Goal: Task Accomplishment & Management: Use online tool/utility

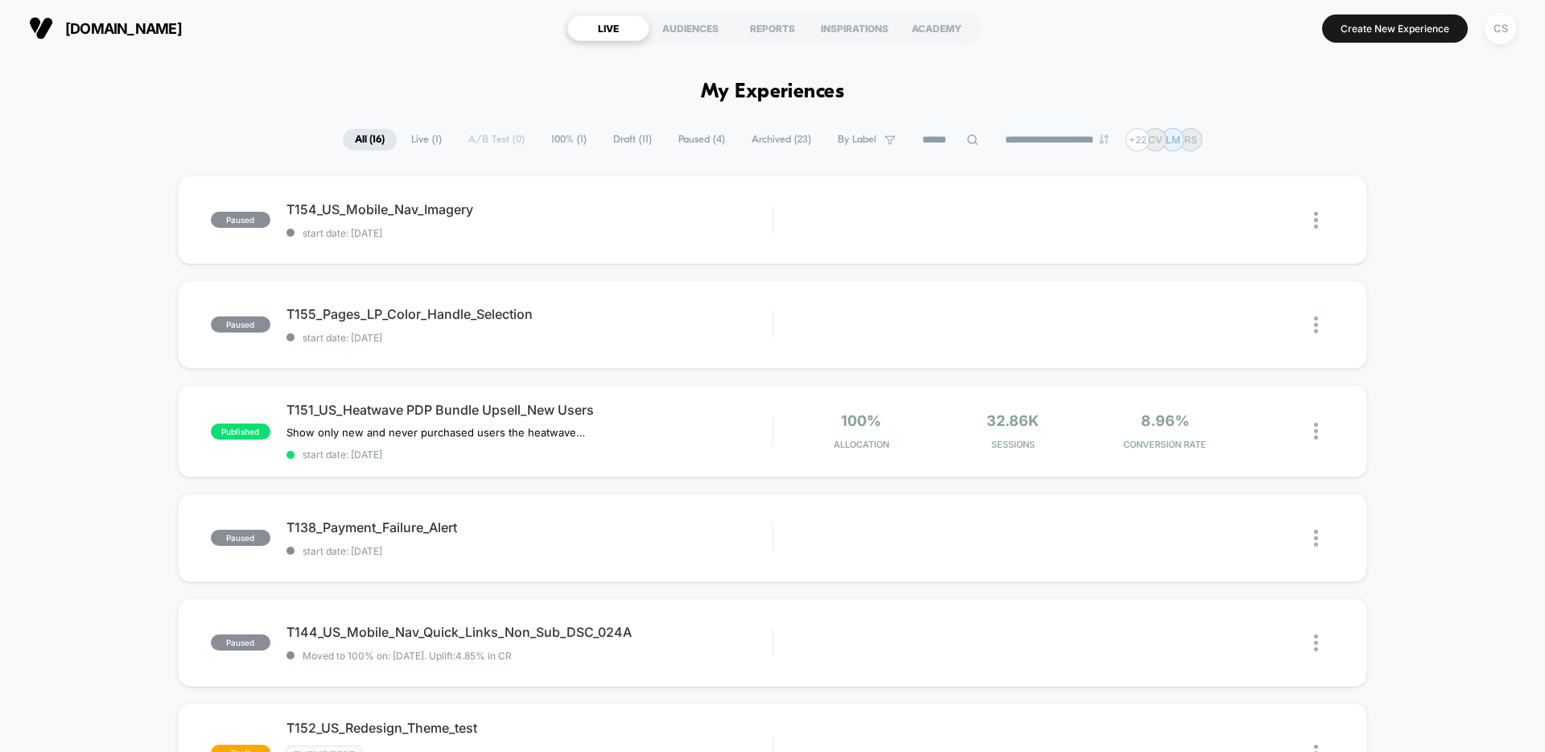
click at [416, 138] on span "Live ( 1 )" at bounding box center [426, 140] width 55 height 22
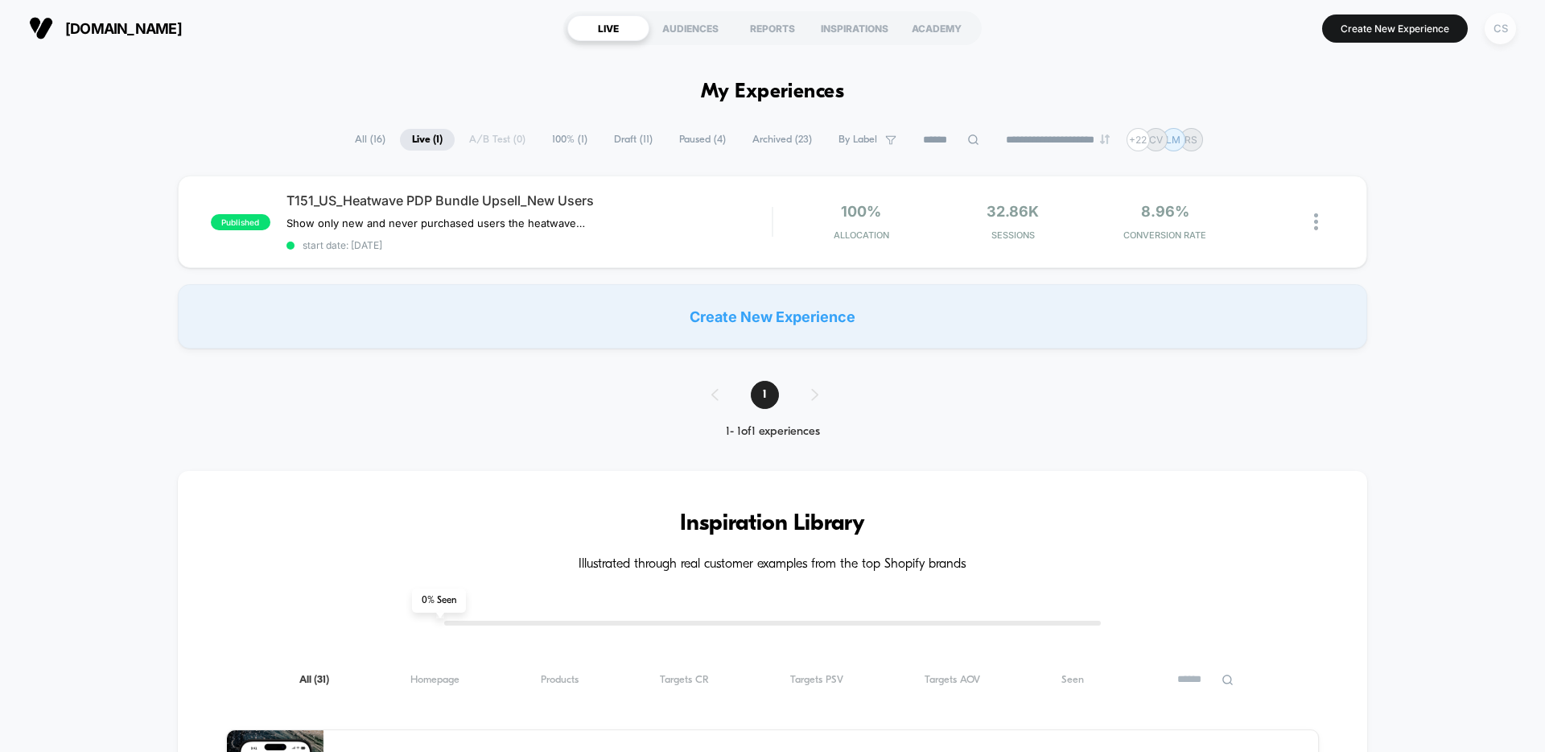
click at [1490, 30] on div "CS" at bounding box center [1500, 28] width 31 height 31
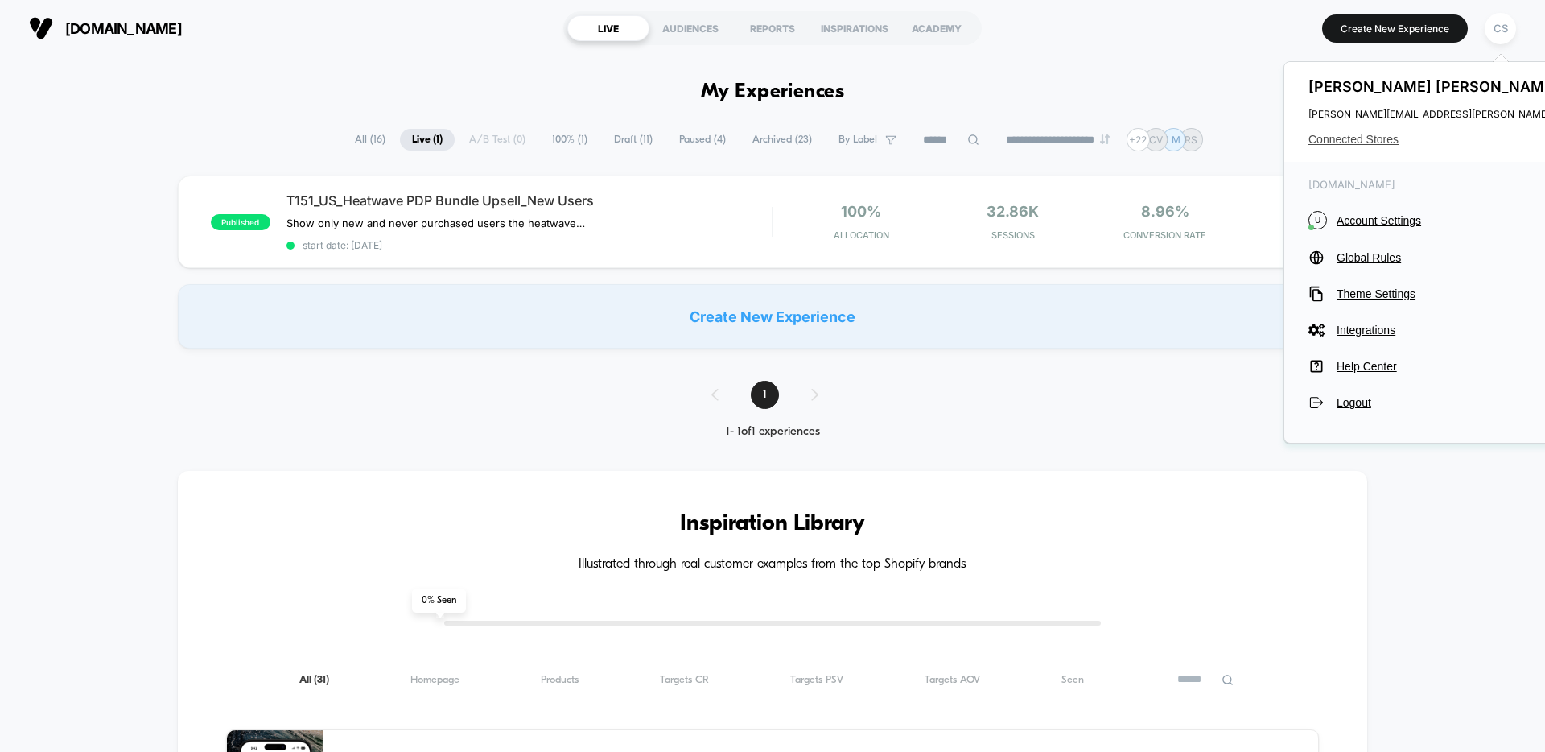
click at [1372, 136] on span "Connected Stores" at bounding box center [1469, 139] width 320 height 13
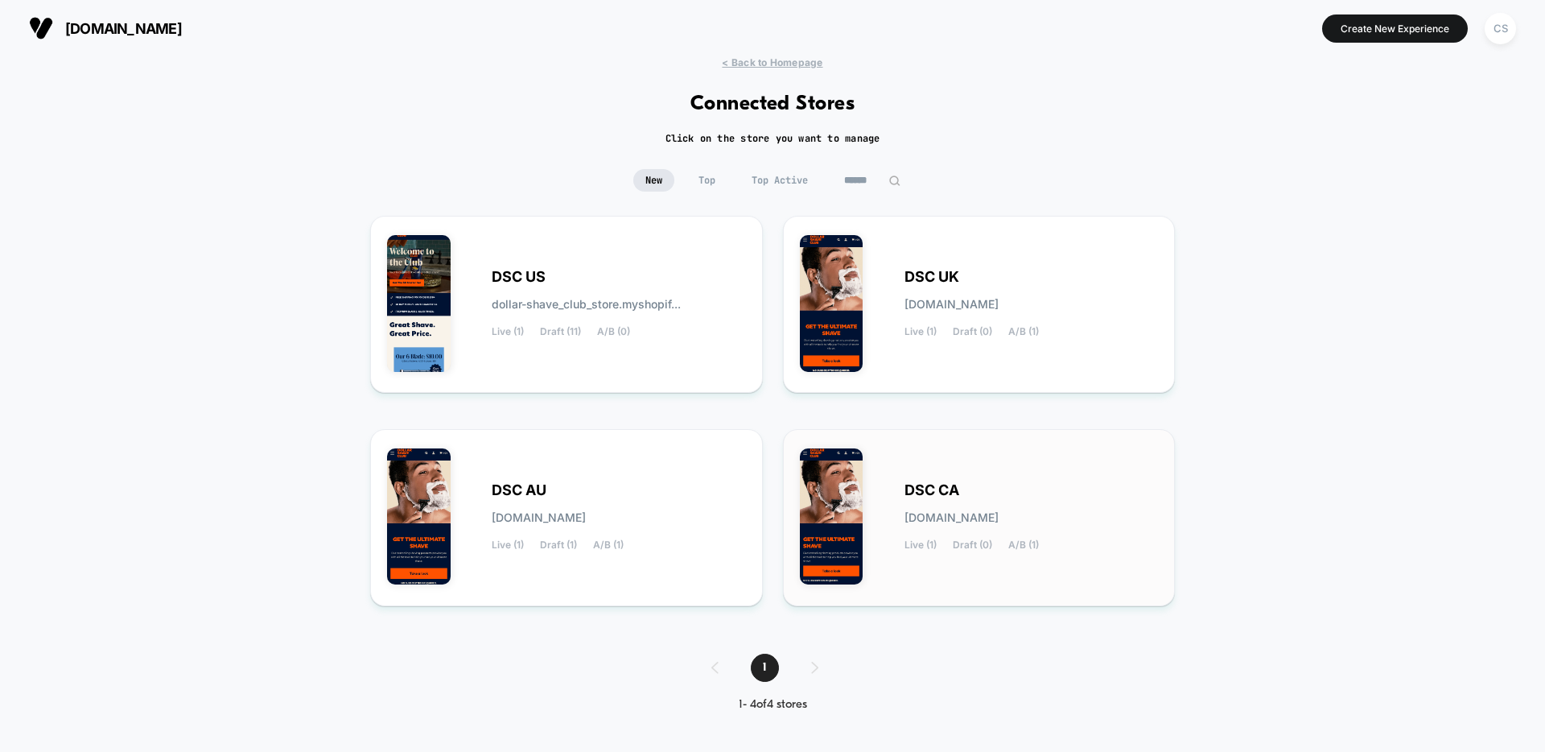
click at [1050, 479] on div "DSC CA [DOMAIN_NAME] Live (1) Draft (0) A/B (1)" at bounding box center [979, 517] width 359 height 143
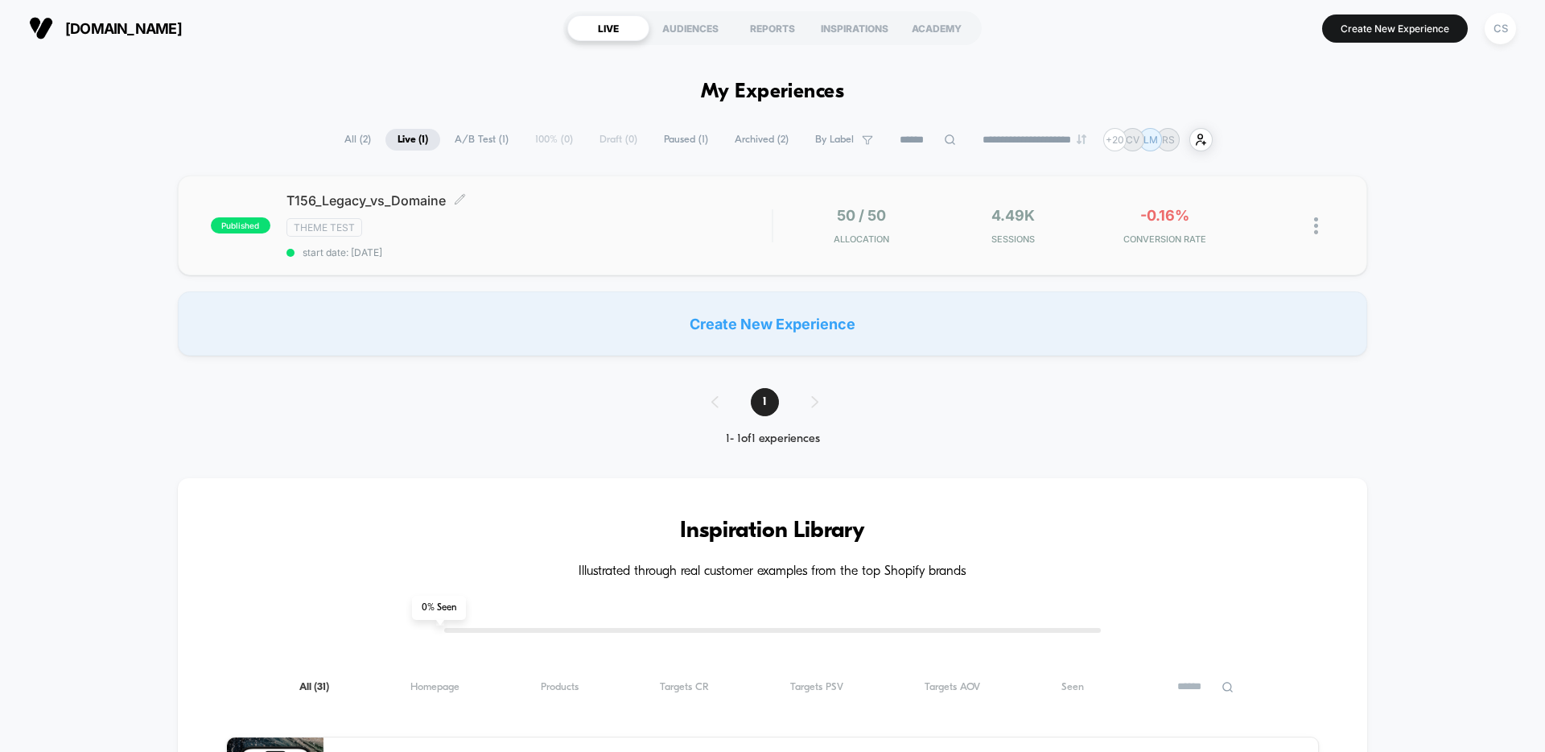
click at [485, 207] on span "T156_Legacy_vs_Domaine Click to edit experience details" at bounding box center [529, 200] width 485 height 16
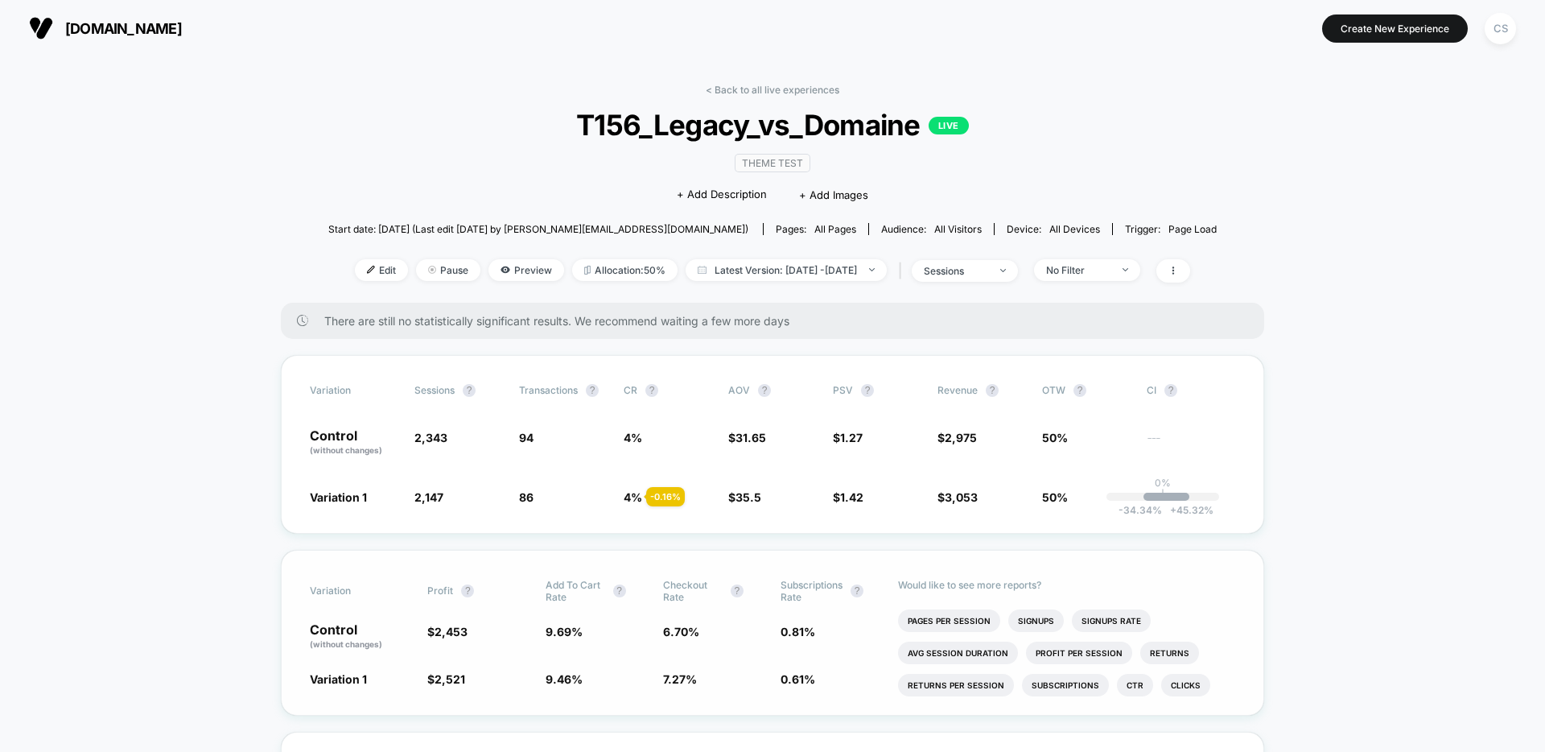
scroll to position [39, 0]
click at [375, 267] on span "Edit" at bounding box center [381, 270] width 53 height 22
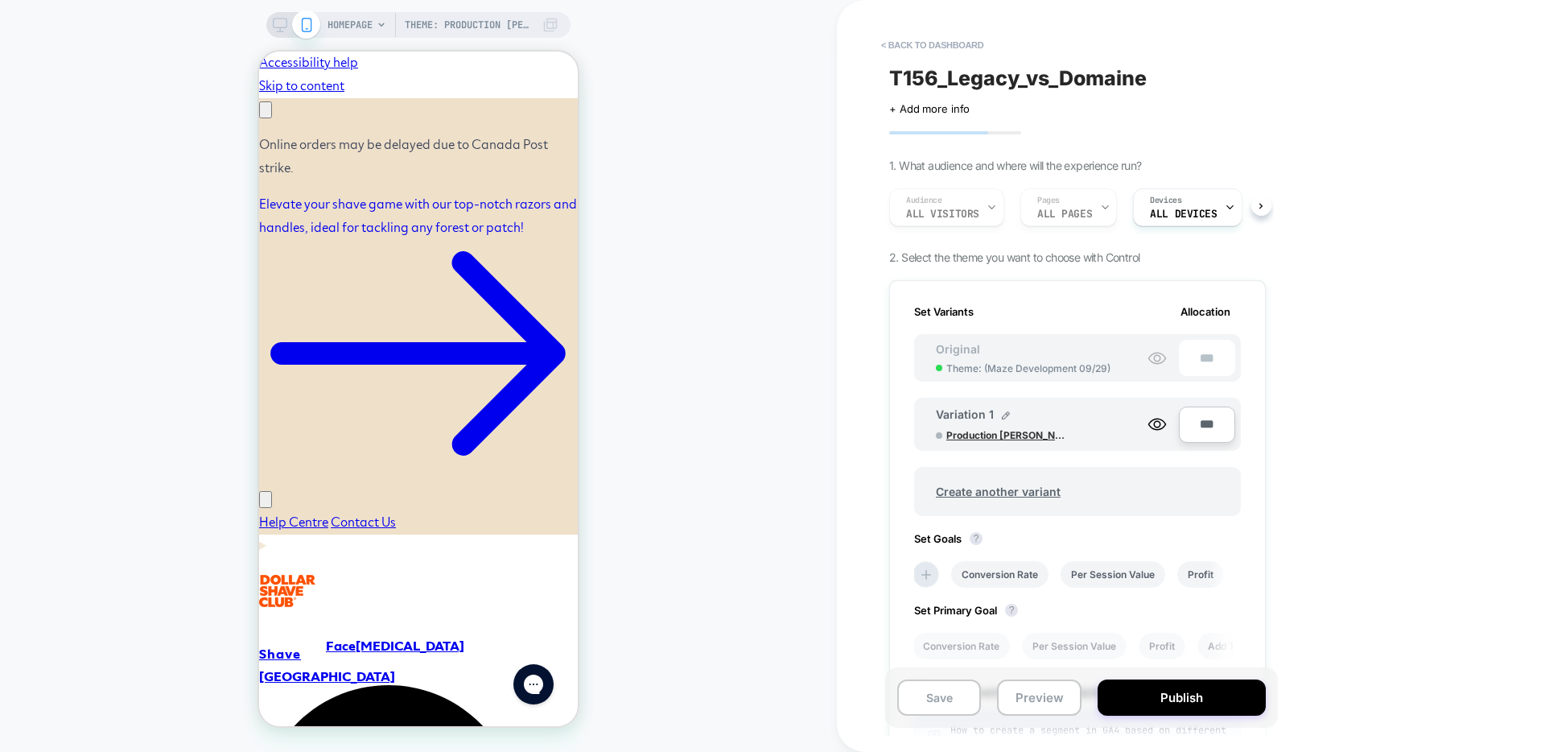
scroll to position [0, 250]
click at [994, 435] on span "Production [PERSON_NAME]" at bounding box center [1007, 435] width 121 height 12
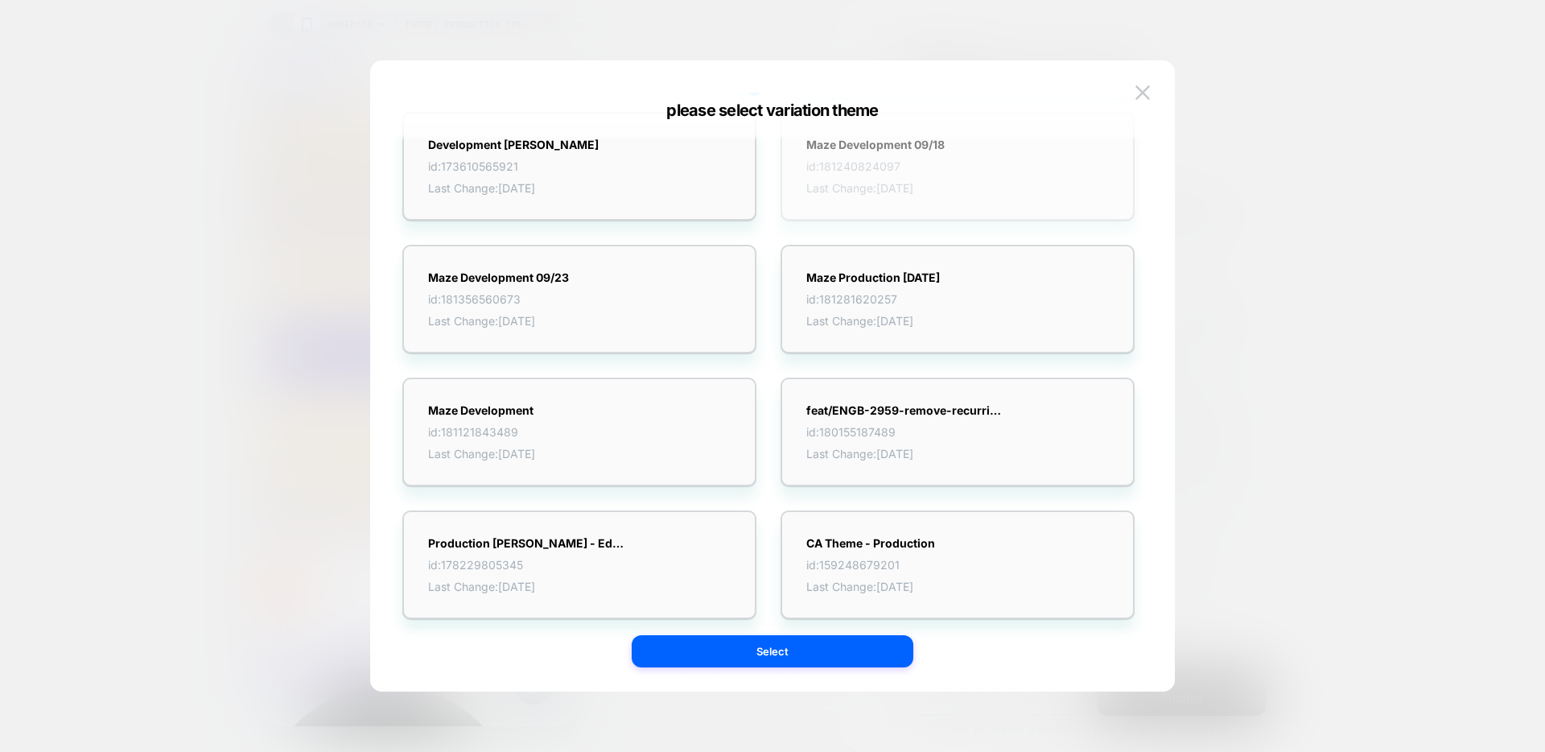
scroll to position [0, 0]
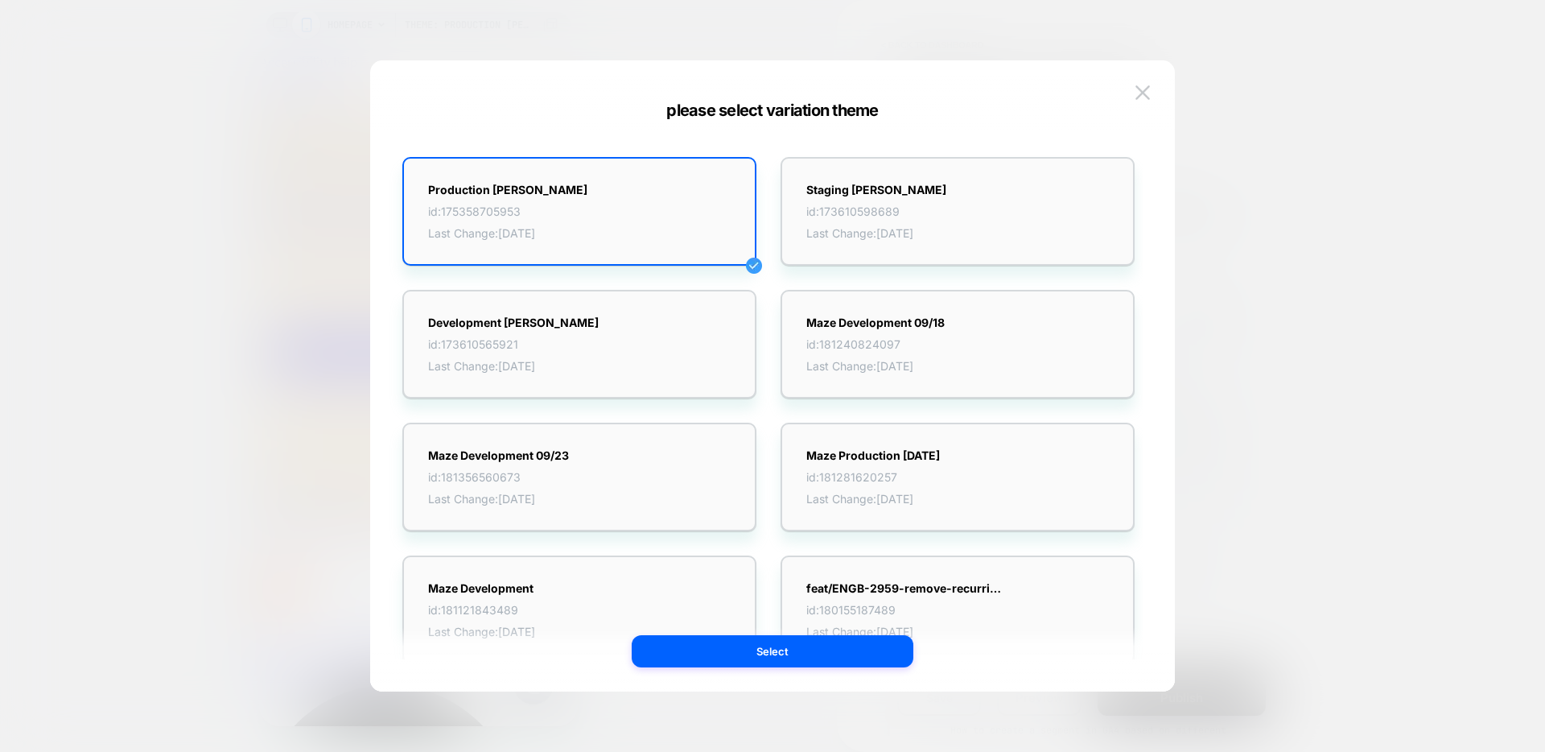
click at [1142, 79] on div "Production [PERSON_NAME] id: 175358705953 Last Change: [DATE] Staging [PERSON_N…" at bounding box center [772, 383] width 757 height 615
click at [1143, 86] on img at bounding box center [1143, 92] width 14 height 14
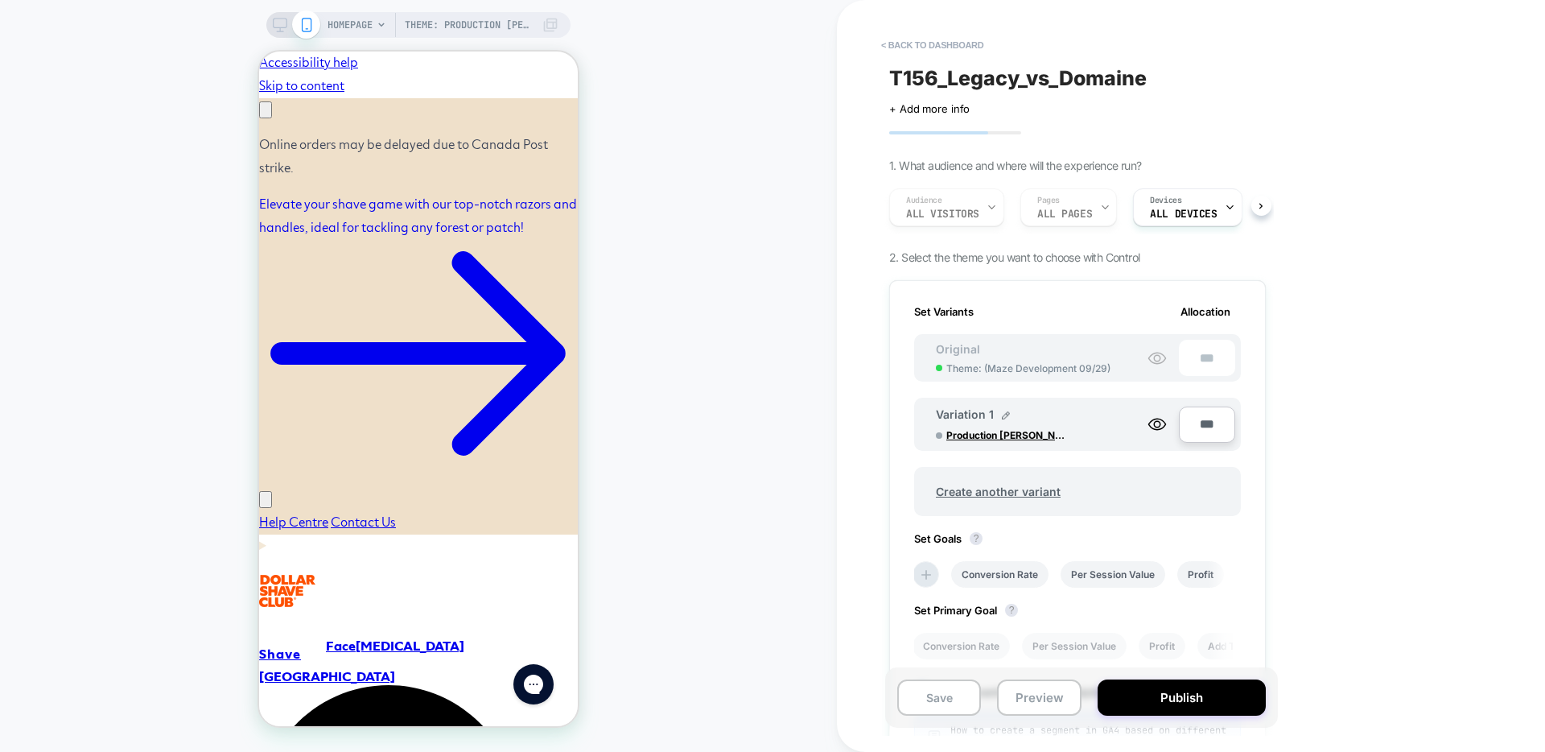
click at [1023, 351] on div "Original Theme: ( Maze Development 09/29 )" at bounding box center [1023, 358] width 207 height 32
click at [1154, 357] on circle at bounding box center [1157, 358] width 6 height 6
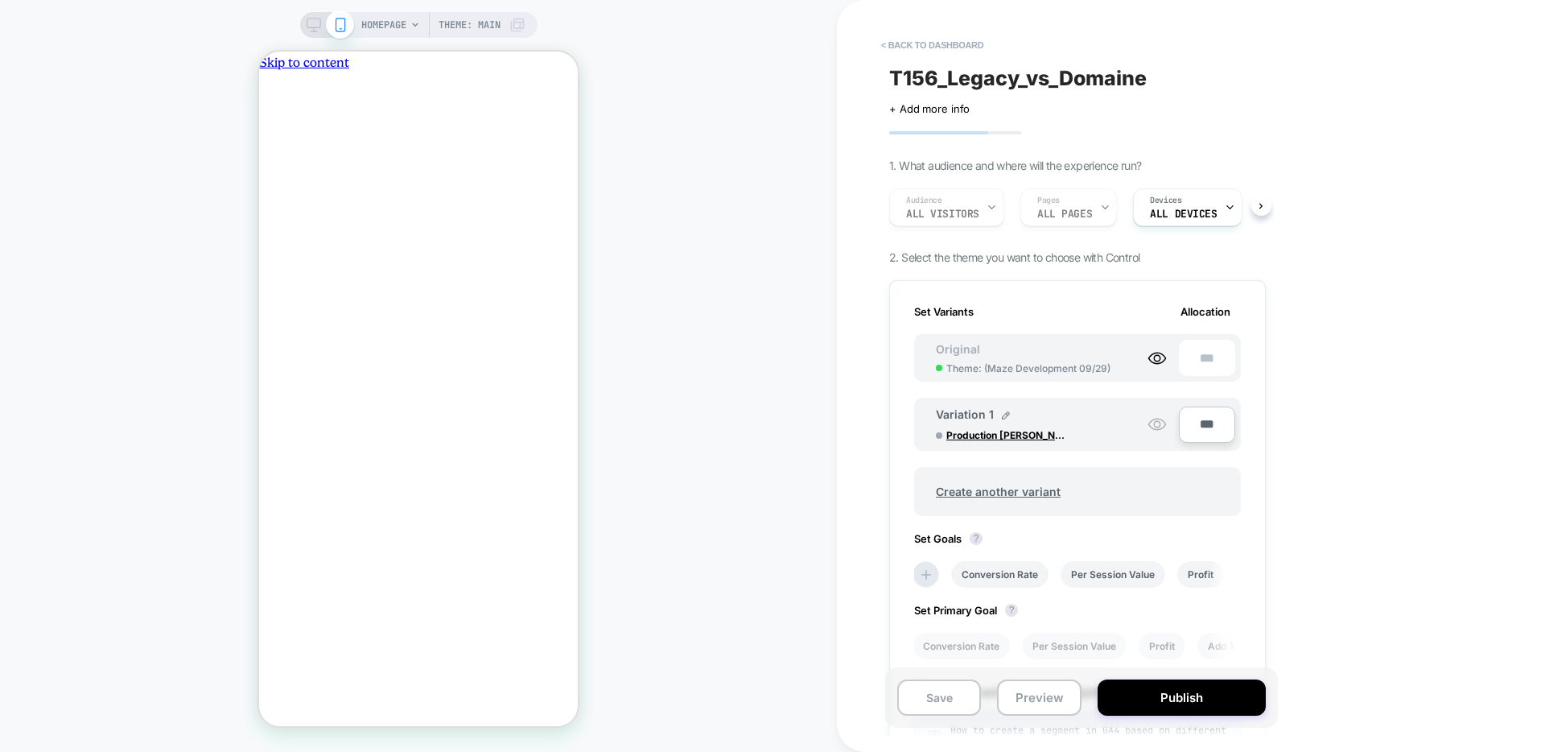
scroll to position [0, 0]
click at [992, 436] on span "Production [PERSON_NAME]" at bounding box center [1007, 435] width 121 height 12
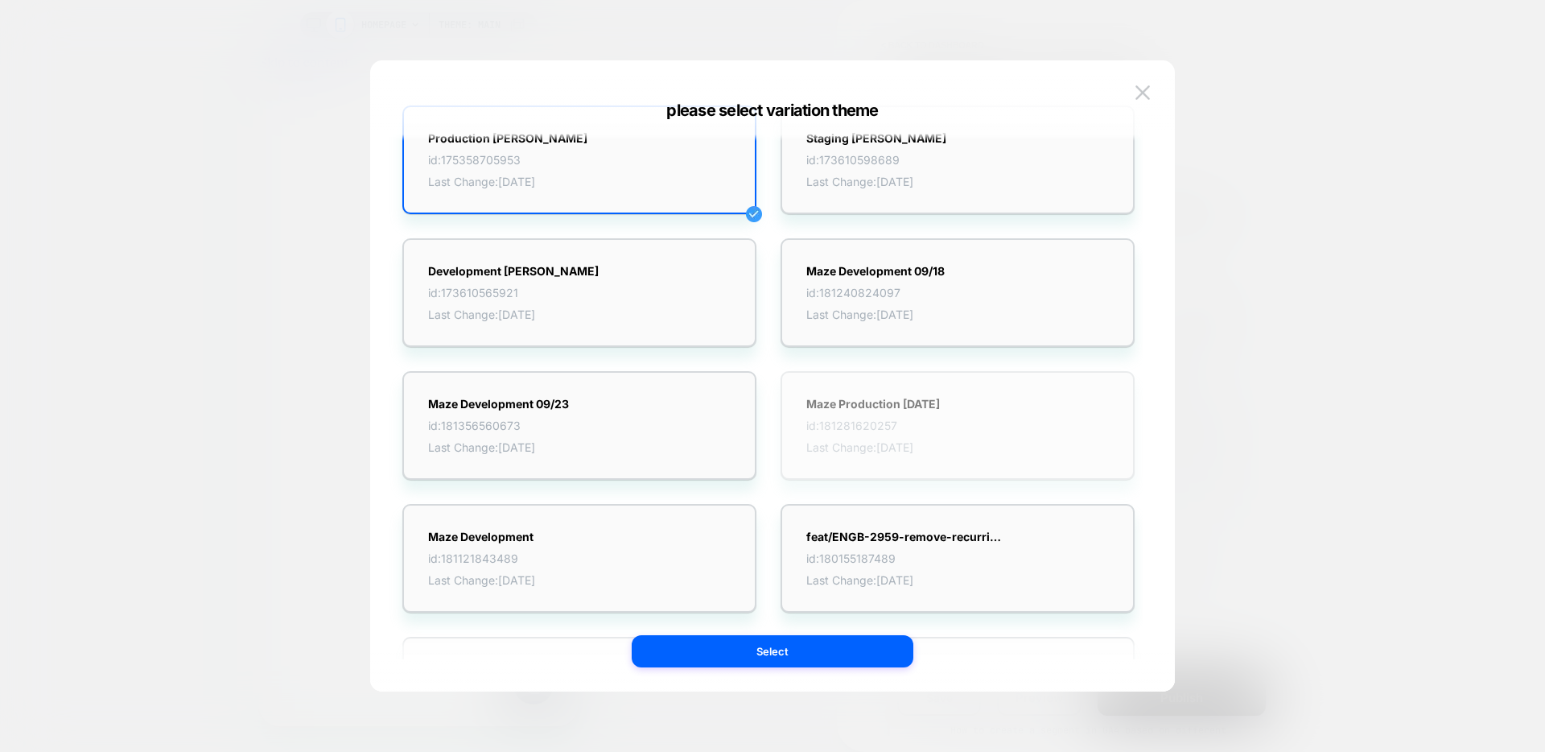
scroll to position [62, 0]
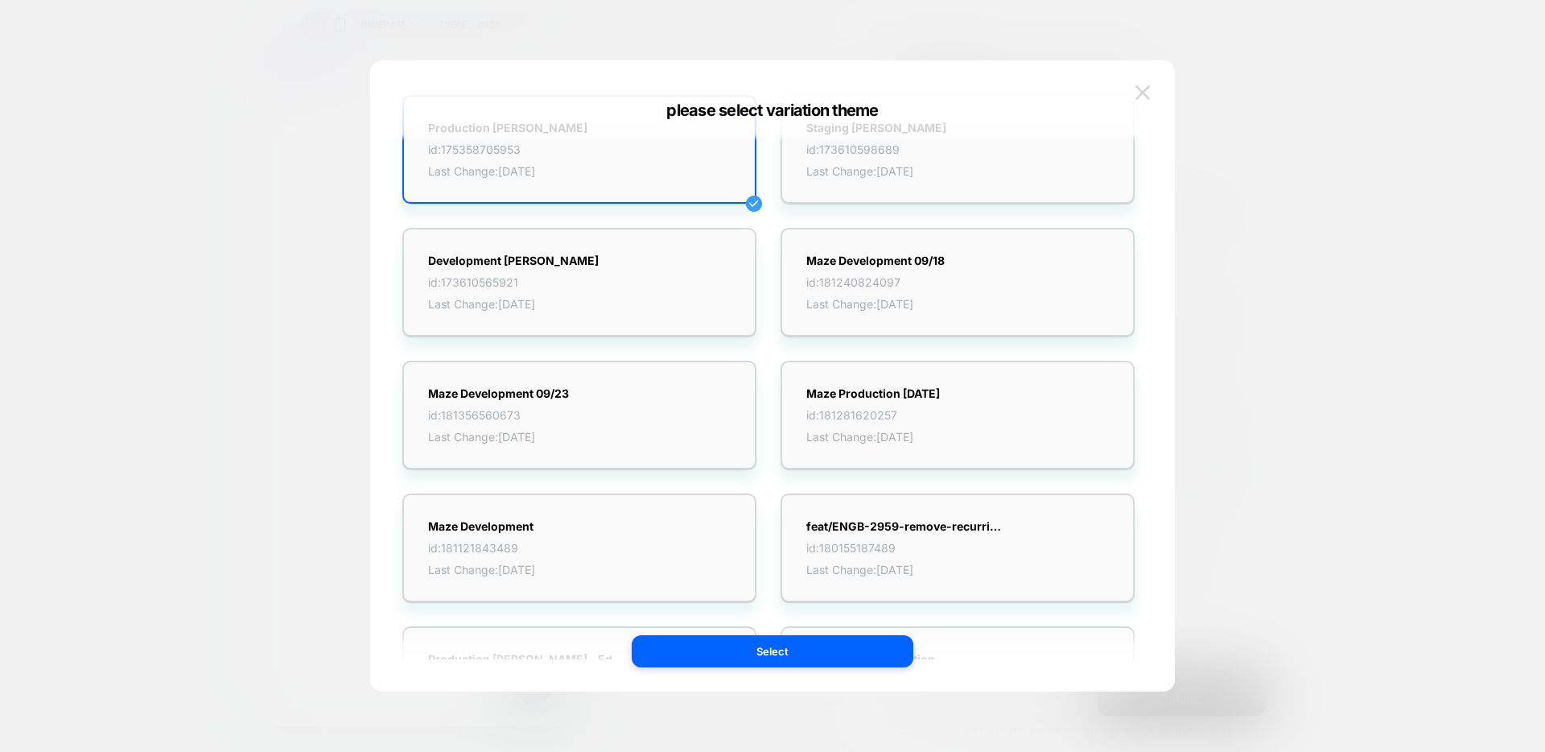
click at [1142, 98] on img at bounding box center [1143, 92] width 14 height 14
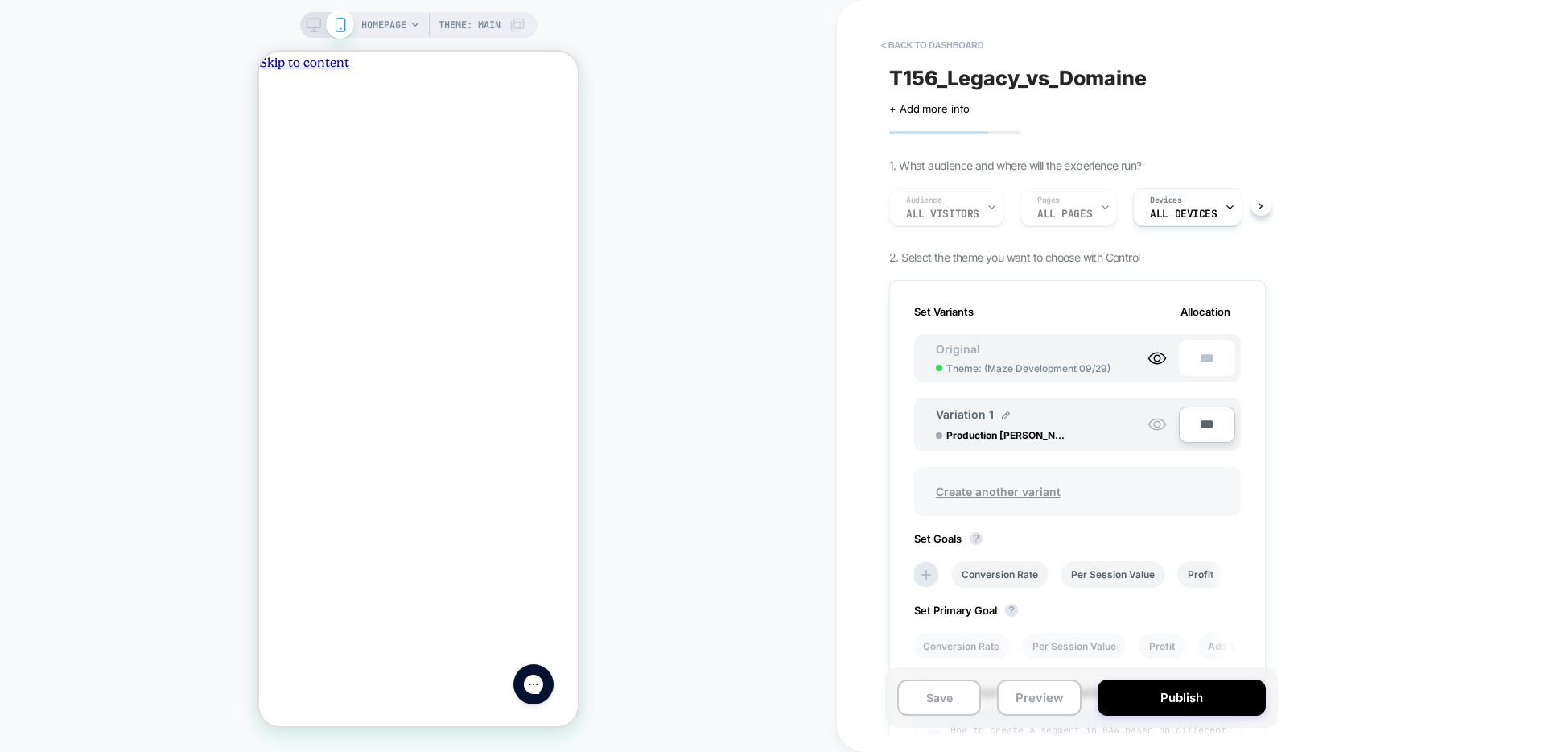
click at [1008, 489] on span "Create another variant" at bounding box center [998, 491] width 157 height 38
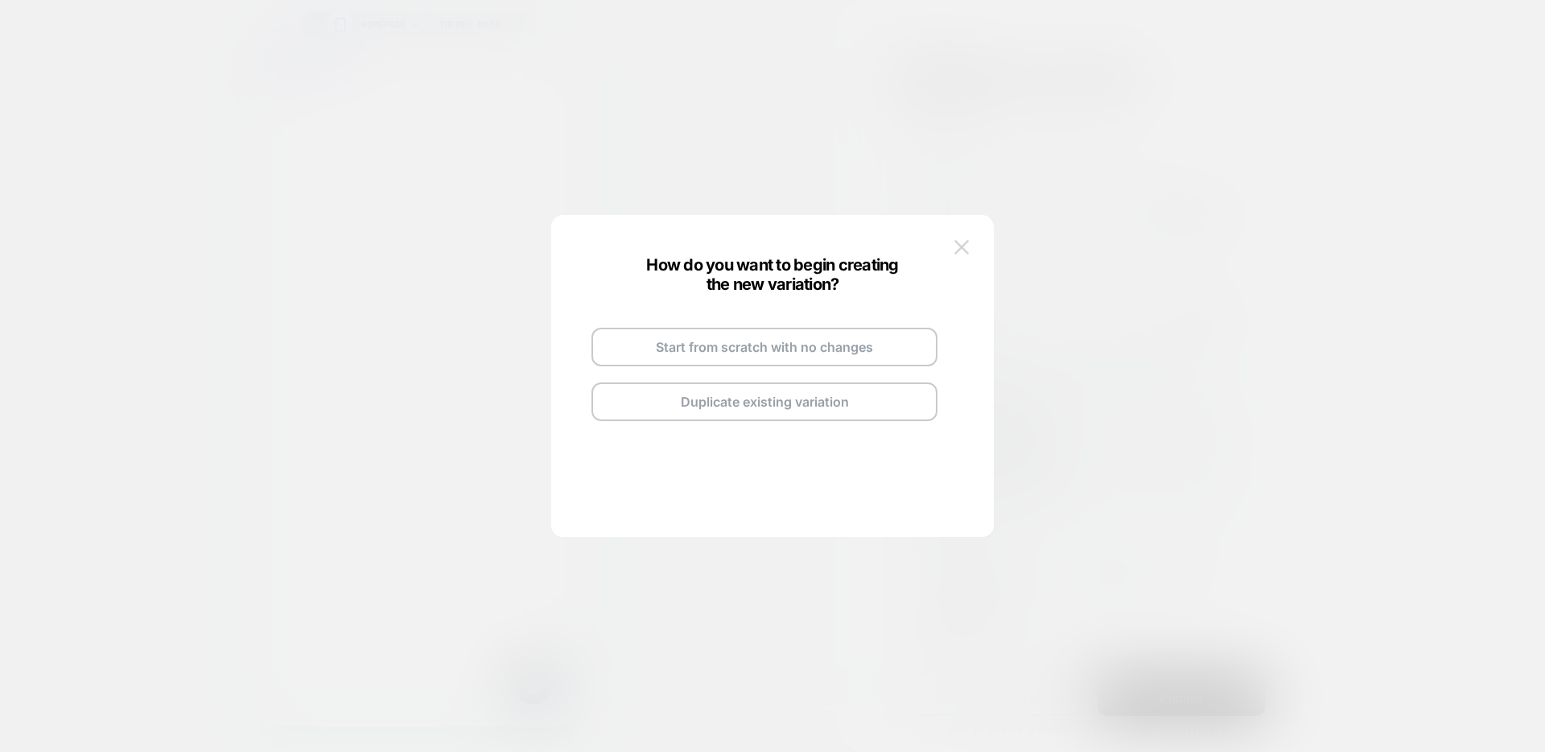
click at [964, 244] on img at bounding box center [962, 247] width 14 height 14
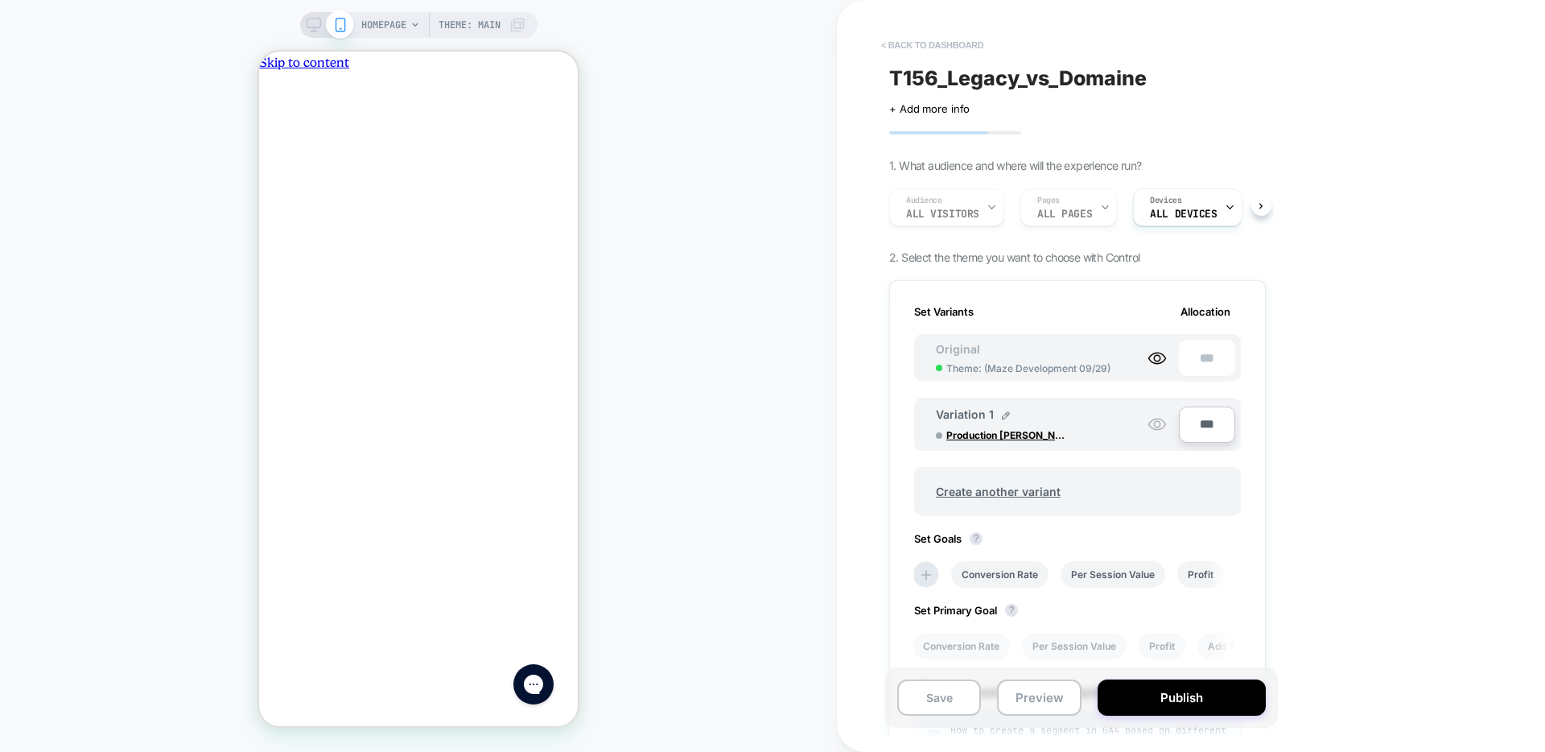
click at [935, 47] on button "< back to dashboard" at bounding box center [932, 45] width 118 height 26
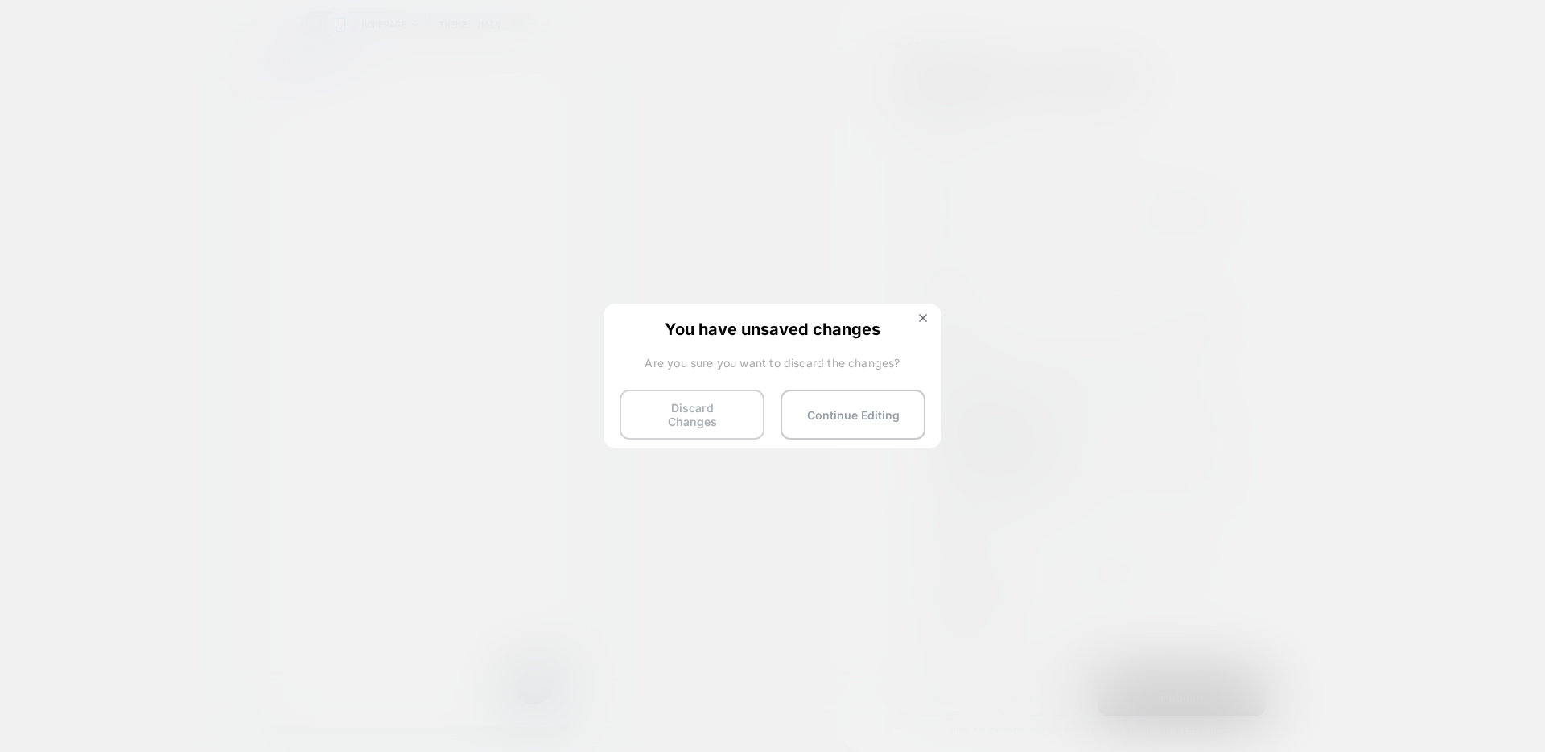
click at [706, 415] on button "Discard Changes" at bounding box center [692, 415] width 145 height 50
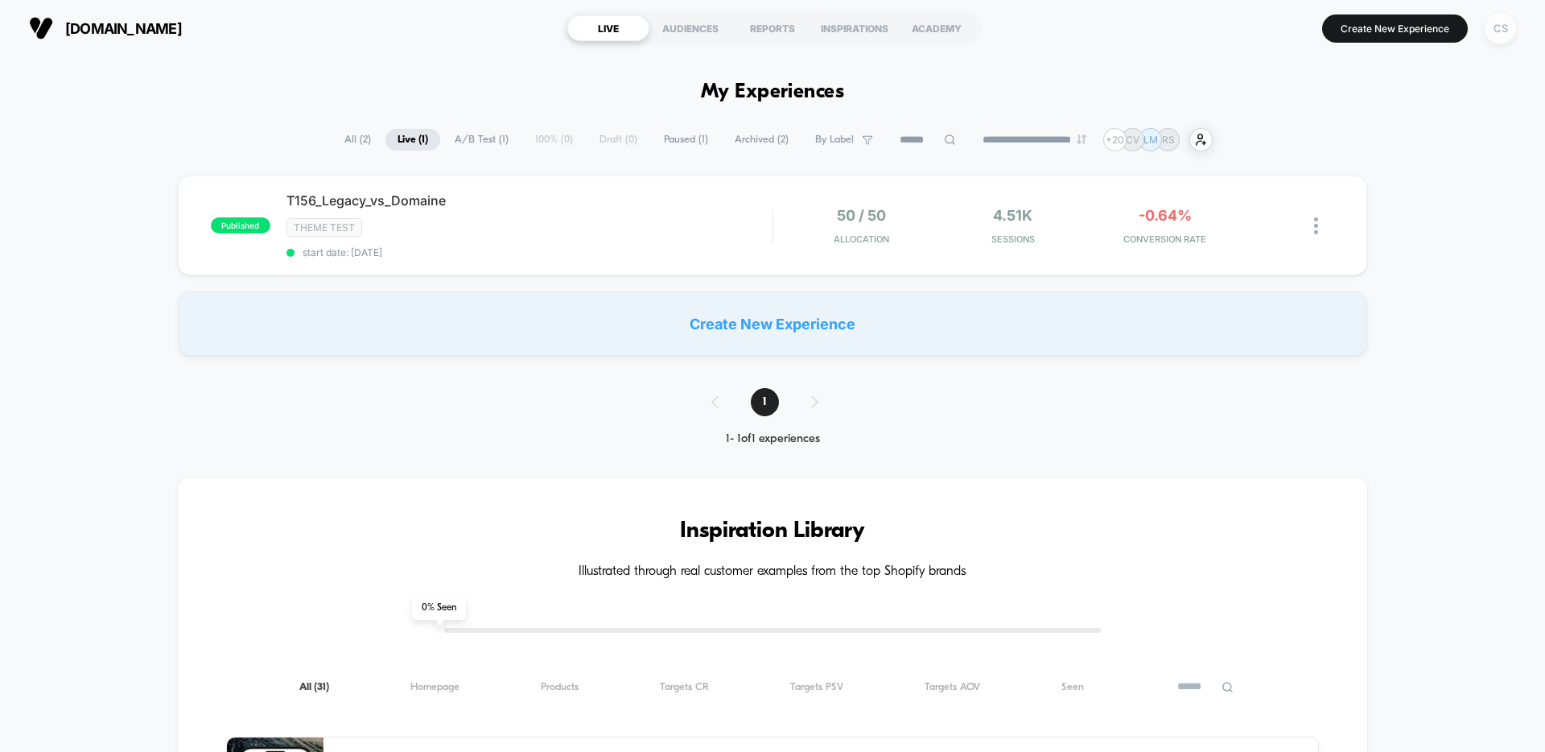
click at [1495, 26] on div "CS" at bounding box center [1500, 28] width 31 height 31
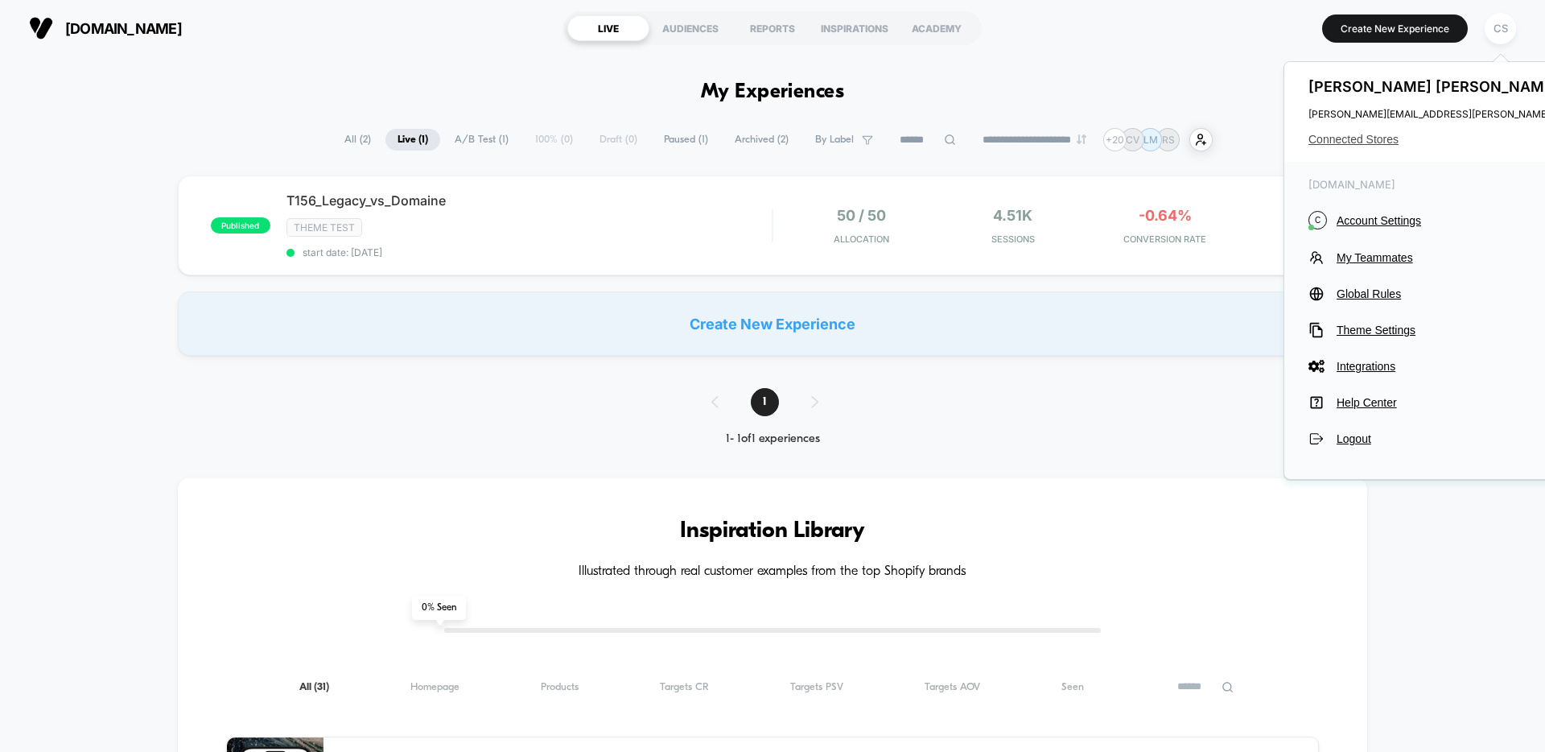
click at [1394, 137] on span "Connected Stores" at bounding box center [1469, 139] width 320 height 13
